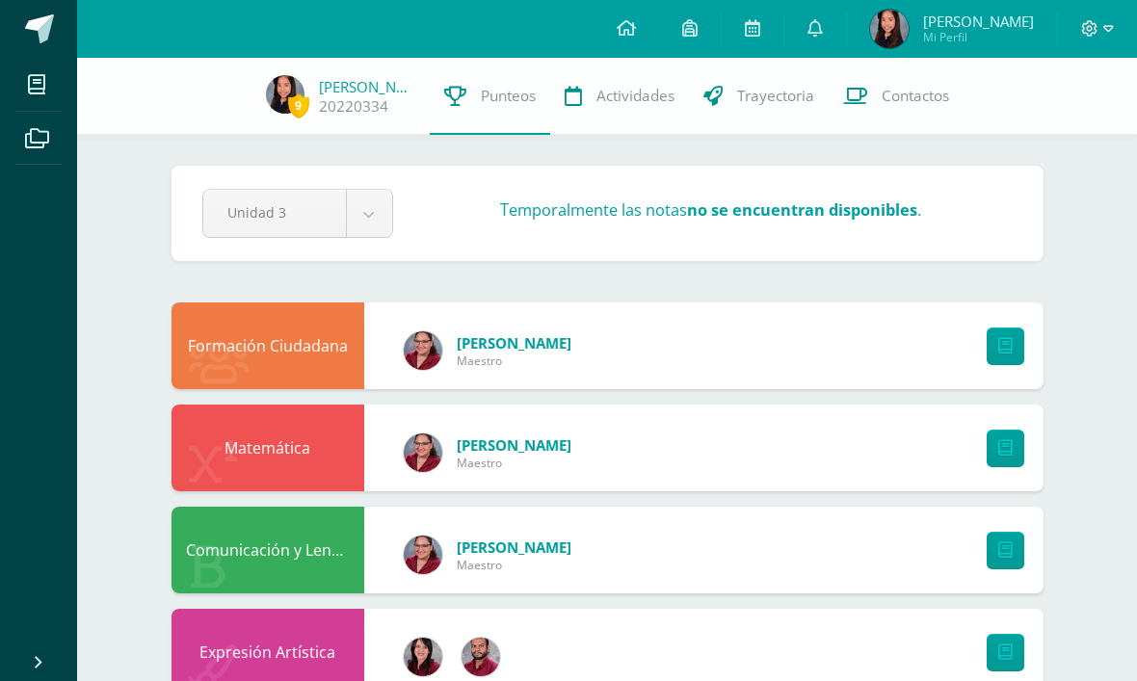
click at [486, 126] on link "Punteos" at bounding box center [490, 96] width 120 height 77
click at [355, 99] on link "20220334" at bounding box center [353, 106] width 69 height 20
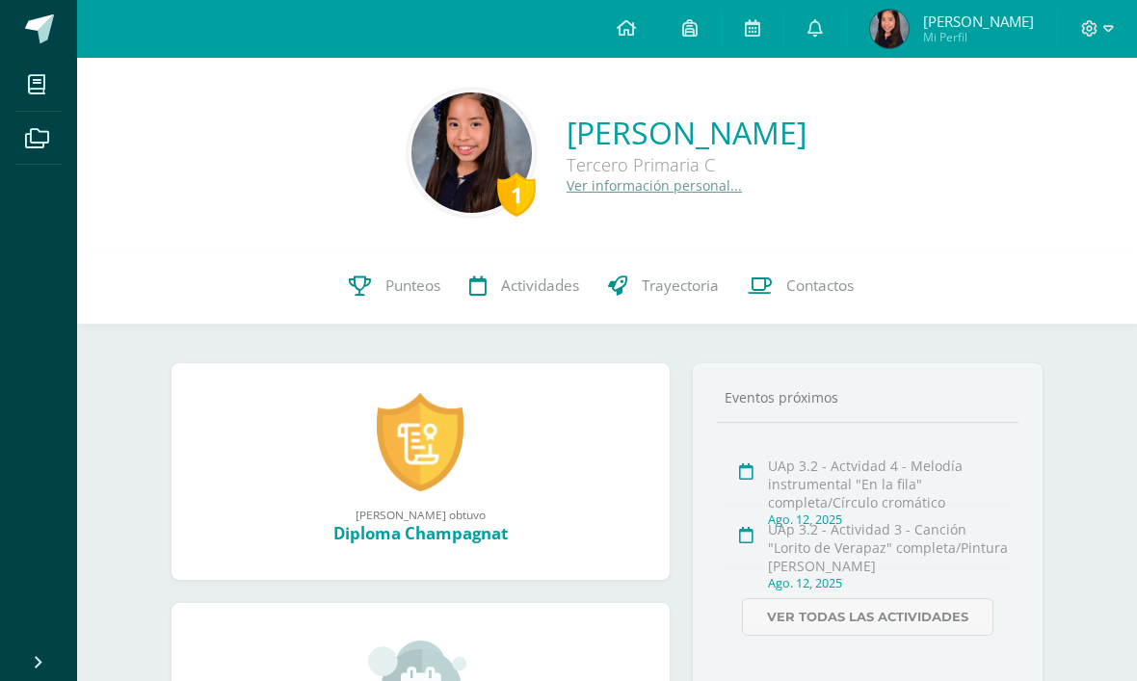
click at [574, 491] on div "Sarah Isabel ganó el logro: Diploma Champagnat Asignado por Gabriela Sierra 03 …" at bounding box center [421, 471] width 499 height 217
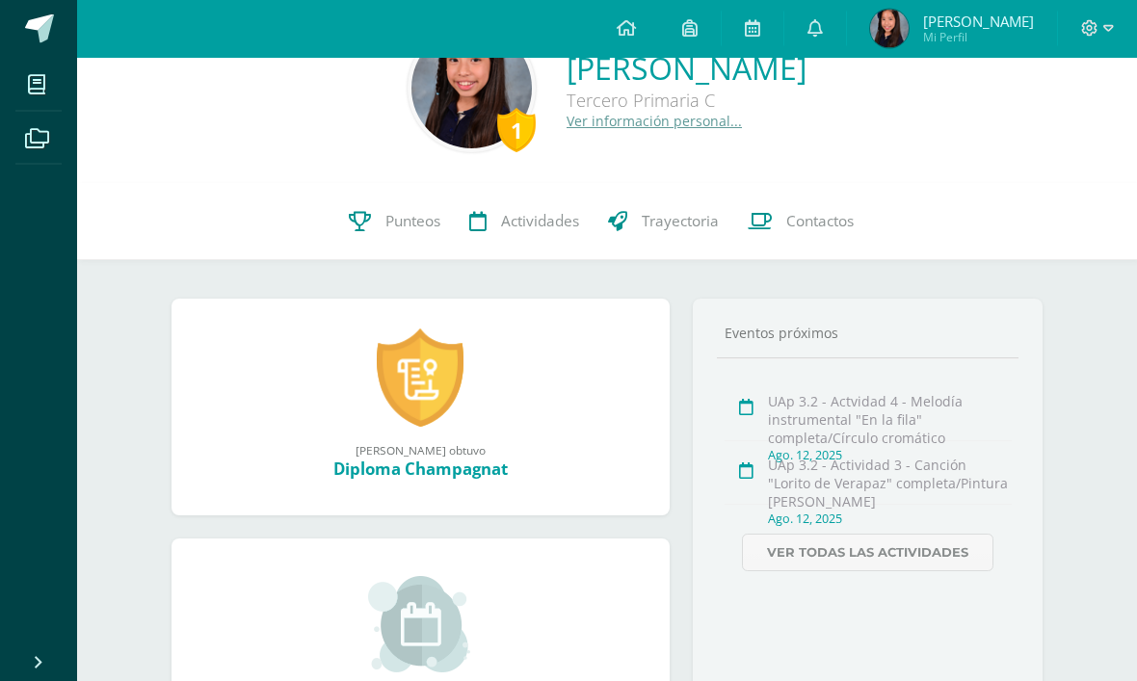
scroll to position [67, 0]
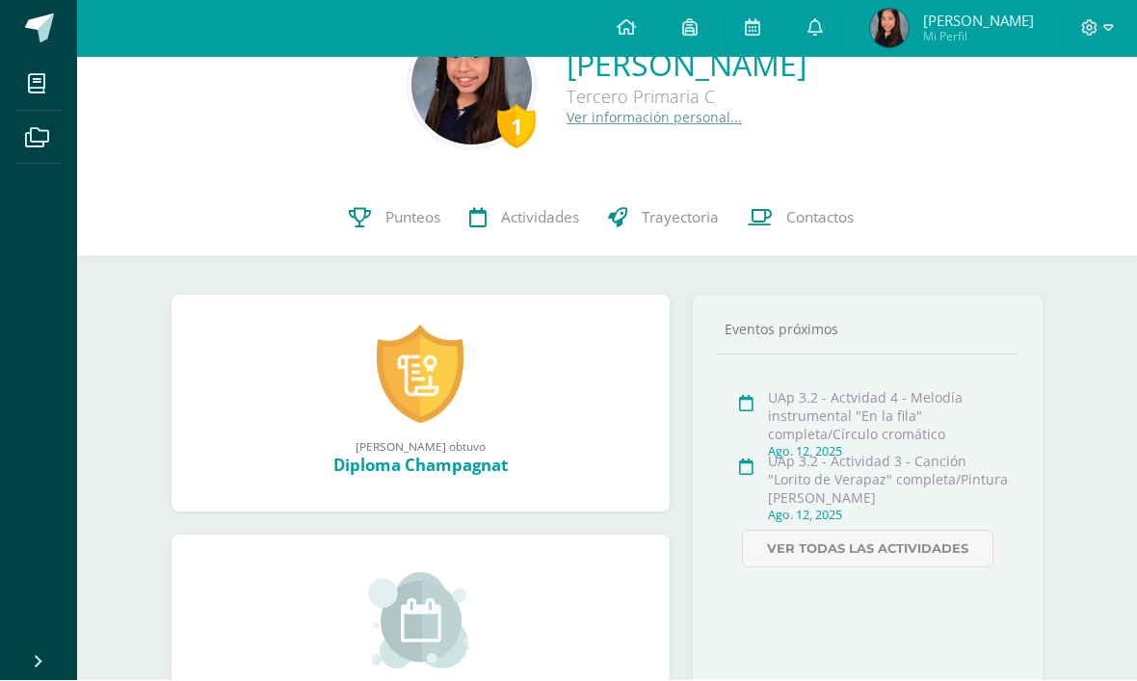
click at [409, 233] on link "Punteos" at bounding box center [394, 218] width 120 height 77
click at [404, 208] on span "Punteos" at bounding box center [412, 218] width 55 height 20
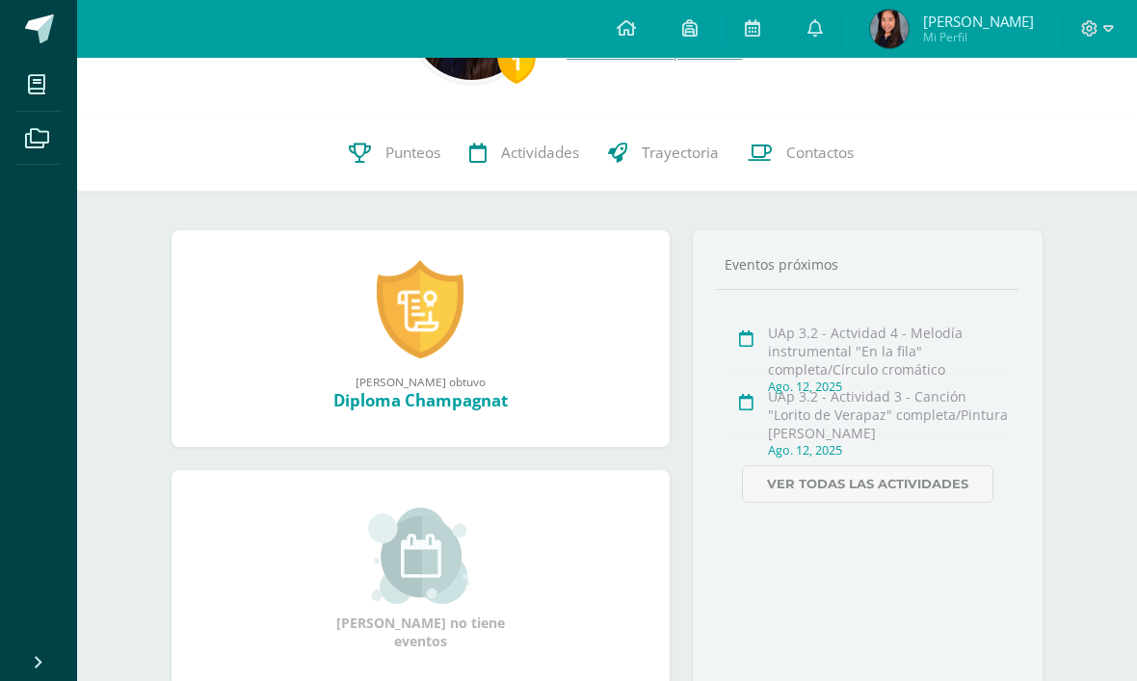
click at [408, 165] on link "Punteos" at bounding box center [394, 153] width 120 height 77
click at [425, 160] on span "Punteos" at bounding box center [412, 153] width 55 height 20
